Goal: Check status: Check status

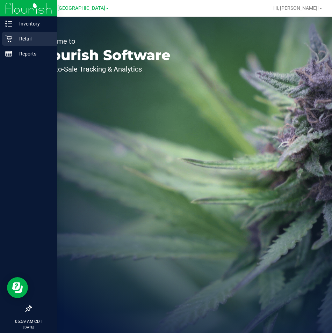
click at [27, 37] on p "Retail" at bounding box center [33, 39] width 42 height 8
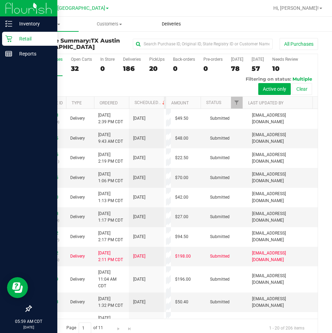
click at [173, 23] on span "Deliveries" at bounding box center [171, 24] width 38 height 6
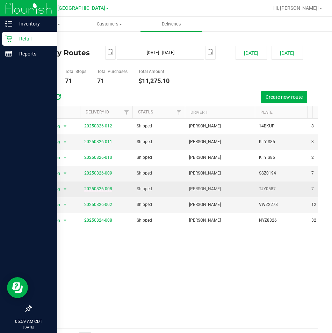
click at [97, 189] on link "20250826-008" at bounding box center [98, 188] width 28 height 5
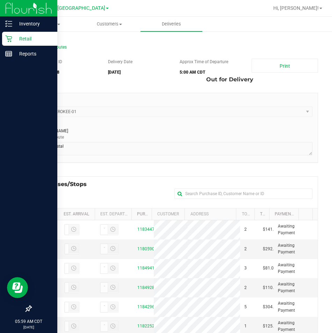
scroll to position [35, 0]
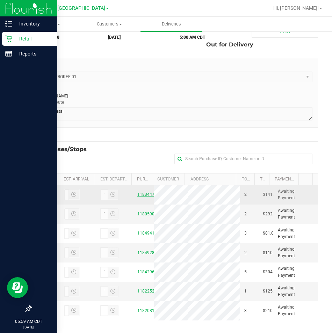
click at [142, 196] on link "11834476" at bounding box center [147, 194] width 20 height 5
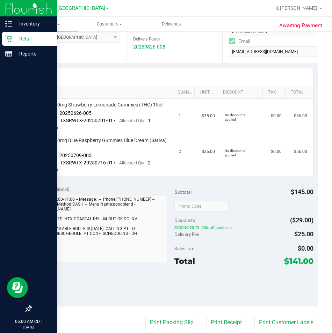
scroll to position [140, 0]
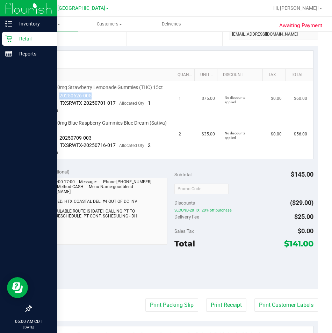
drag, startPoint x: 93, startPoint y: 95, endPoint x: 58, endPoint y: 97, distance: 34.7
click at [58, 97] on td "TX HT 20mg Strawberry Lemonade Gummies (THC) 15ct Batch ID 20250626-005 Package…" at bounding box center [105, 99] width 139 height 36
drag, startPoint x: 90, startPoint y: 138, endPoint x: 57, endPoint y: 139, distance: 33.9
click at [57, 139] on td "TX HT 30mg Blue Raspberry Gummies Blue Dream (Sativa) 5ct Batch ID 20250709-003…" at bounding box center [105, 138] width 139 height 42
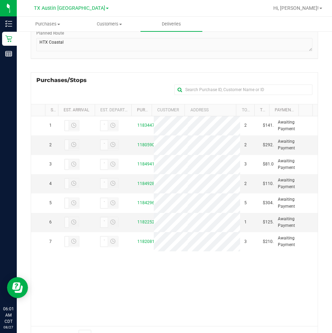
scroll to position [105, 0]
click at [142, 146] on link "11805905" at bounding box center [147, 144] width 20 height 5
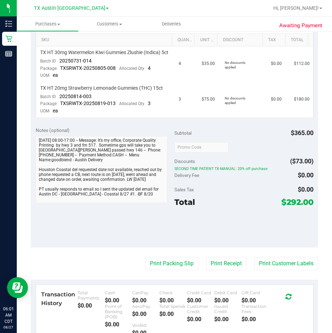
scroll to position [105, 0]
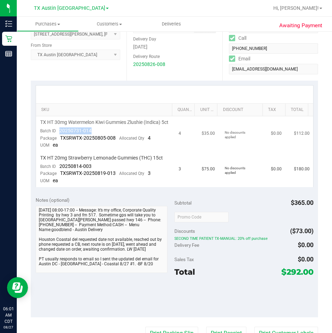
drag, startPoint x: 97, startPoint y: 138, endPoint x: 60, endPoint y: 140, distance: 37.1
click at [60, 140] on td "TX HT 30mg Watermelon Kiwi Gummies Zlushie (Indica) 5ct Batch ID 20250731-014 P…" at bounding box center [105, 134] width 139 height 36
drag, startPoint x: 101, startPoint y: 172, endPoint x: 57, endPoint y: 175, distance: 44.1
click at [57, 175] on td "TX HT 20mg Strawberry Lemonade Gummies (THC) 15ct Batch ID 20250814-003 Package…" at bounding box center [105, 169] width 139 height 35
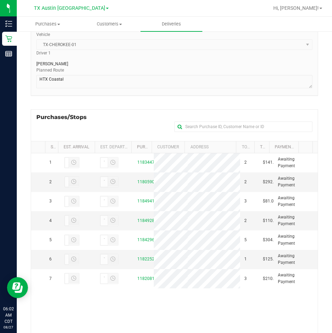
scroll to position [70, 0]
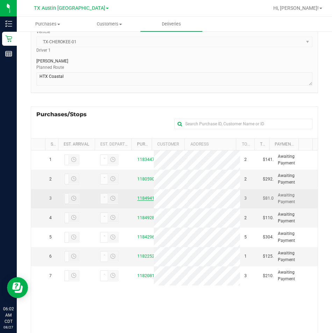
click at [140, 201] on link "11849411" at bounding box center [147, 198] width 20 height 5
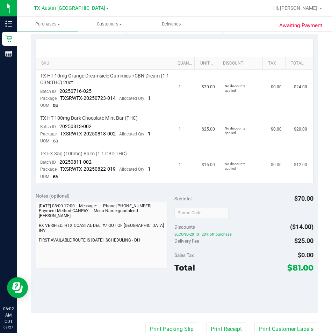
scroll to position [140, 0]
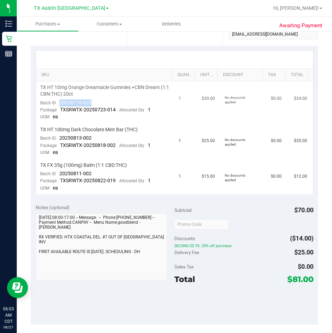
drag, startPoint x: 98, startPoint y: 102, endPoint x: 59, endPoint y: 101, distance: 39.1
click at [59, 101] on td "TX HT 10mg Orange Dreamsicle Gummies +CBN Dream (1:1 CBN:THC) 20ct Batch ID 202…" at bounding box center [105, 102] width 139 height 42
drag, startPoint x: 96, startPoint y: 140, endPoint x: 60, endPoint y: 136, distance: 36.9
click at [60, 136] on td "TX HT 100mg Dark Chocolate Mint Bar (THC) Batch ID 20250813-002 Package TXSRWTX…" at bounding box center [105, 142] width 139 height 36
drag, startPoint x: 95, startPoint y: 175, endPoint x: 57, endPoint y: 175, distance: 37.4
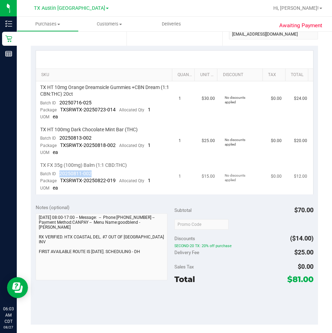
click at [57, 175] on td "TX FX 35g (100mg) Balm (1:1 CBD:THC) Batch ID 20250811-002 Package TXSRWTX-2025…" at bounding box center [105, 176] width 139 height 35
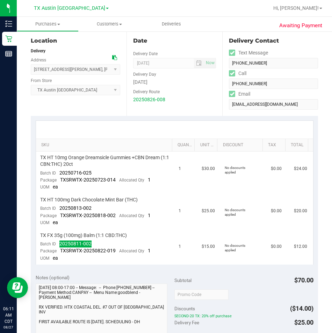
scroll to position [70, 0]
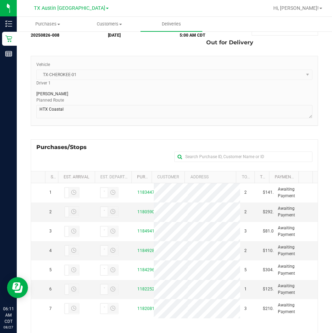
scroll to position [134, 0]
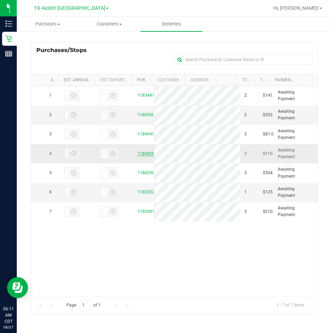
click at [141, 156] on link "11849289" at bounding box center [147, 153] width 20 height 5
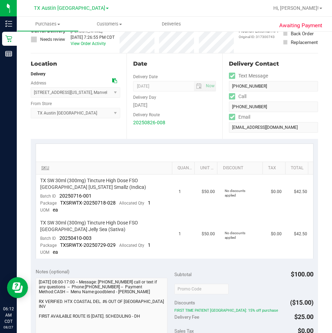
scroll to position [105, 0]
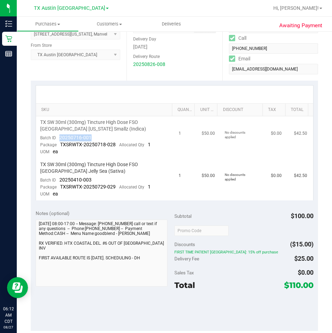
drag, startPoint x: 95, startPoint y: 135, endPoint x: 56, endPoint y: 138, distance: 39.9
click at [56, 138] on td "TX SW 30ml (300mg) Tincture High Dose FSO [GEOGRAPHIC_DATA] [US_STATE] Smallz (…" at bounding box center [105, 137] width 139 height 42
drag, startPoint x: 93, startPoint y: 178, endPoint x: 59, endPoint y: 183, distance: 34.5
click at [59, 183] on td "TX SW 30ml (300mg) Tincture High Dose FSO [GEOGRAPHIC_DATA] Jelly Sea (Sativa) …" at bounding box center [105, 180] width 139 height 42
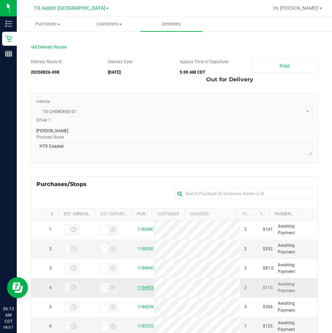
click at [140, 290] on link "11849289" at bounding box center [147, 287] width 20 height 5
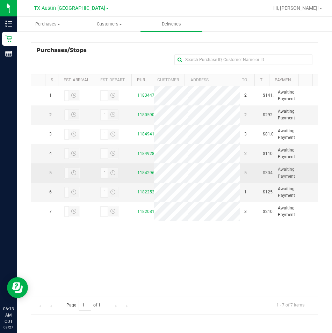
click at [140, 175] on link "11842960" at bounding box center [147, 172] width 20 height 5
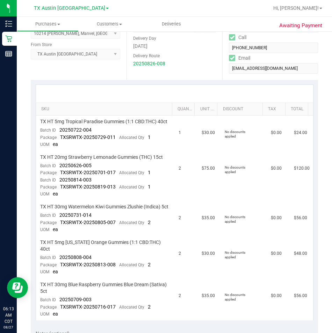
scroll to position [140, 0]
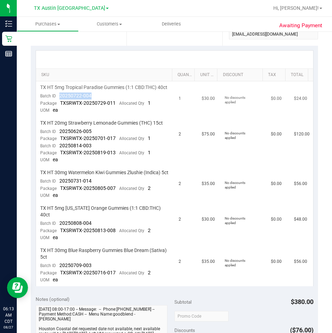
drag, startPoint x: 91, startPoint y: 103, endPoint x: 58, endPoint y: 104, distance: 33.5
click at [58, 104] on td "TX HT 5mg Tropical Paradise Gummies (1:1 CBD:THC) 40ct Batch ID 20250722-004 Pa…" at bounding box center [105, 99] width 139 height 36
drag, startPoint x: 97, startPoint y: 139, endPoint x: 59, endPoint y: 138, distance: 38.8
click at [59, 138] on td "TX HT 20mg Strawberry Lemonade Gummies (THC) 15ct Batch ID 20250626-005 Package…" at bounding box center [105, 142] width 139 height 50
drag, startPoint x: 99, startPoint y: 153, endPoint x: 59, endPoint y: 152, distance: 39.5
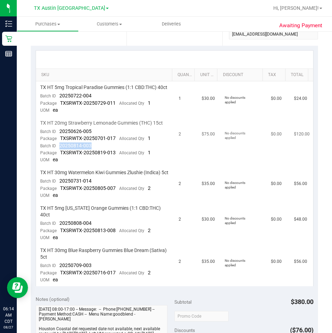
click at [59, 152] on td "TX HT 20mg Strawberry Lemonade Gummies (THC) 15ct Batch ID 20250626-005 Package…" at bounding box center [105, 142] width 139 height 50
drag, startPoint x: 92, startPoint y: 194, endPoint x: 58, endPoint y: 194, distance: 34.2
click at [58, 194] on td "TX HT 30mg Watermelon Kiwi Gummies Zlushie (Indica) 5ct Batch ID 20250731-014 P…" at bounding box center [105, 185] width 139 height 36
drag, startPoint x: 94, startPoint y: 231, endPoint x: 60, endPoint y: 230, distance: 34.2
click at [60, 230] on td "TX HT 5mg [US_STATE] Orange Gummies (1:1 CBD:THC) 40ct Batch ID 20250808-004 Pa…" at bounding box center [105, 223] width 139 height 42
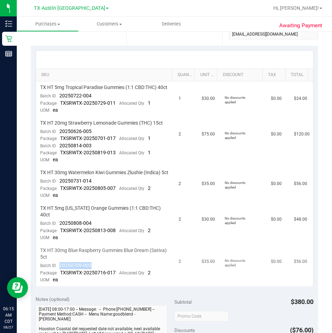
drag, startPoint x: 93, startPoint y: 271, endPoint x: 58, endPoint y: 273, distance: 34.7
click at [58, 273] on td "TX HT 30mg Blue Raspberry Gummies Blue Dream (Sativa) 5ct Batch ID 20250709-003…" at bounding box center [105, 265] width 139 height 42
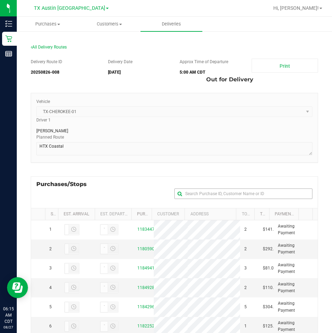
scroll to position [134, 0]
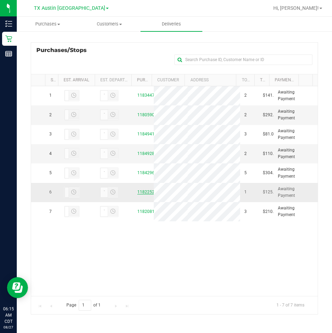
click at [144, 194] on link "11822522" at bounding box center [147, 192] width 20 height 5
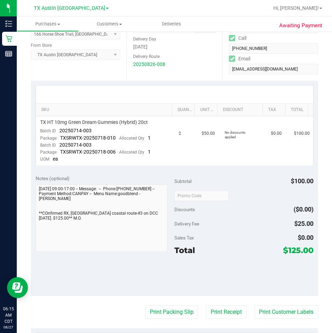
scroll to position [140, 0]
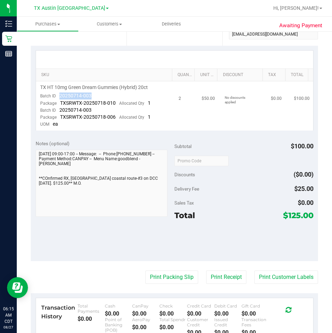
drag, startPoint x: 95, startPoint y: 95, endPoint x: 60, endPoint y: 96, distance: 34.9
click at [60, 96] on td "TX HT 10mg Green Dream Gummies (Hybrid) 20ct Batch ID 20250714-003 Package TXSR…" at bounding box center [105, 105] width 139 height 49
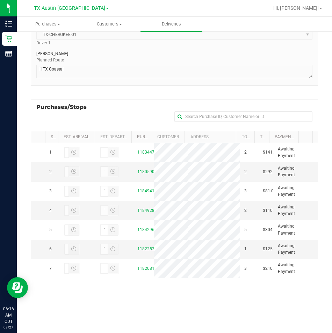
scroll to position [134, 0]
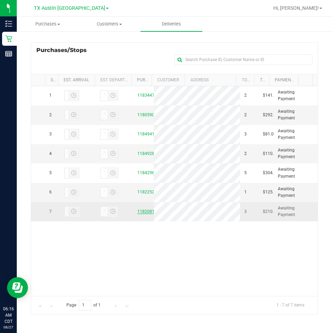
click at [141, 214] on link "11820814" at bounding box center [147, 211] width 20 height 5
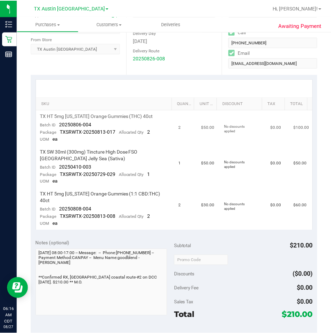
scroll to position [140, 0]
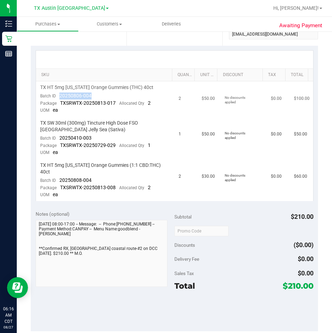
drag, startPoint x: 90, startPoint y: 94, endPoint x: 56, endPoint y: 96, distance: 34.3
click at [56, 96] on div "Batch ID 20250806-004" at bounding box center [65, 96] width 51 height 7
drag, startPoint x: 103, startPoint y: 134, endPoint x: 59, endPoint y: 138, distance: 44.5
click at [59, 138] on td "TX SW 30ml (300mg) Tincture High Dose FSO [GEOGRAPHIC_DATA] Jelly Sea (Sativa) …" at bounding box center [105, 138] width 139 height 42
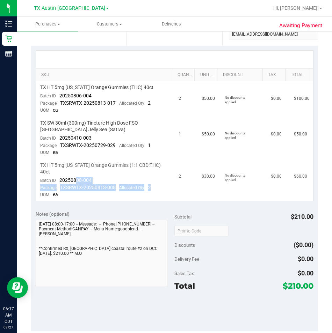
drag, startPoint x: 100, startPoint y: 177, endPoint x: 76, endPoint y: 174, distance: 24.0
click at [76, 174] on td "TX HT 5mg [US_STATE] Orange Gummies (1:1 CBD:THC) 40ct Batch ID 20250808-004 Pa…" at bounding box center [105, 180] width 139 height 42
drag, startPoint x: 76, startPoint y: 174, endPoint x: 100, endPoint y: 174, distance: 23.4
click at [100, 174] on td "TX HT 5mg [US_STATE] Orange Gummies (1:1 CBD:THC) 40ct Batch ID 20250808-004 Pa…" at bounding box center [105, 180] width 139 height 42
drag, startPoint x: 104, startPoint y: 174, endPoint x: 60, endPoint y: 173, distance: 43.7
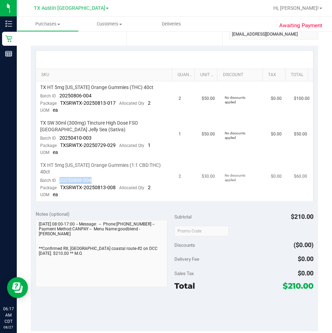
click at [60, 173] on td "TX HT 5mg [US_STATE] Orange Gummies (1:1 CBD:THC) 40ct Batch ID 20250808-004 Pa…" at bounding box center [105, 180] width 139 height 42
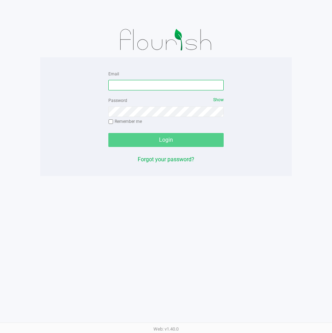
type input "acampos@liveparallel.com"
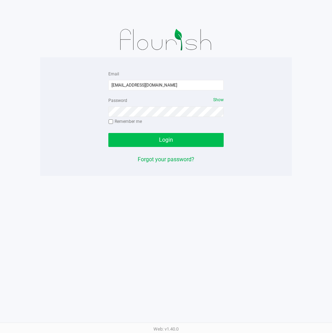
click at [170, 138] on div "Login" at bounding box center [165, 140] width 115 height 14
click at [171, 200] on div "Email acampos@liveparallel.com Password Show Remember me Login Forgot your pass…" at bounding box center [166, 166] width 332 height 333
click at [172, 141] on span "Login" at bounding box center [166, 140] width 14 height 7
